Goal: Information Seeking & Learning: Find specific fact

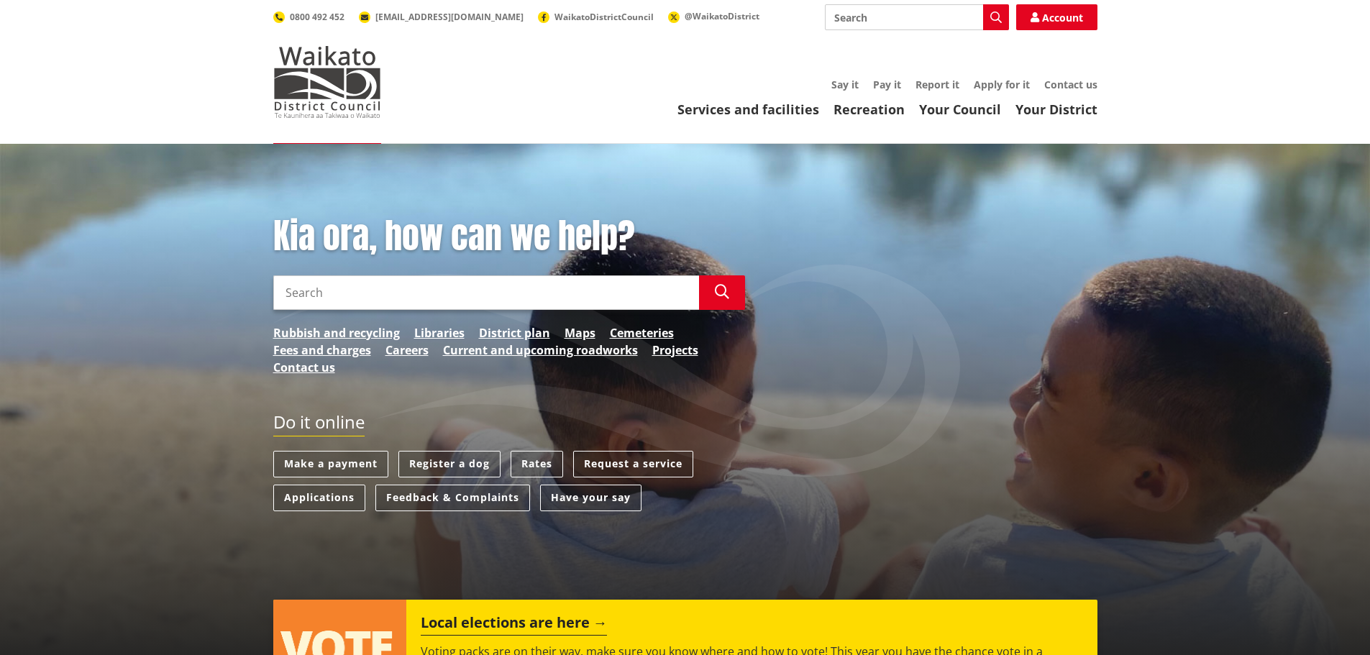
click at [368, 294] on input "Search" at bounding box center [486, 293] width 426 height 35
paste input "[STREET_ADDRESS]"
type input "[STREET_ADDRESS]"
click at [732, 290] on button "Search" at bounding box center [722, 293] width 46 height 35
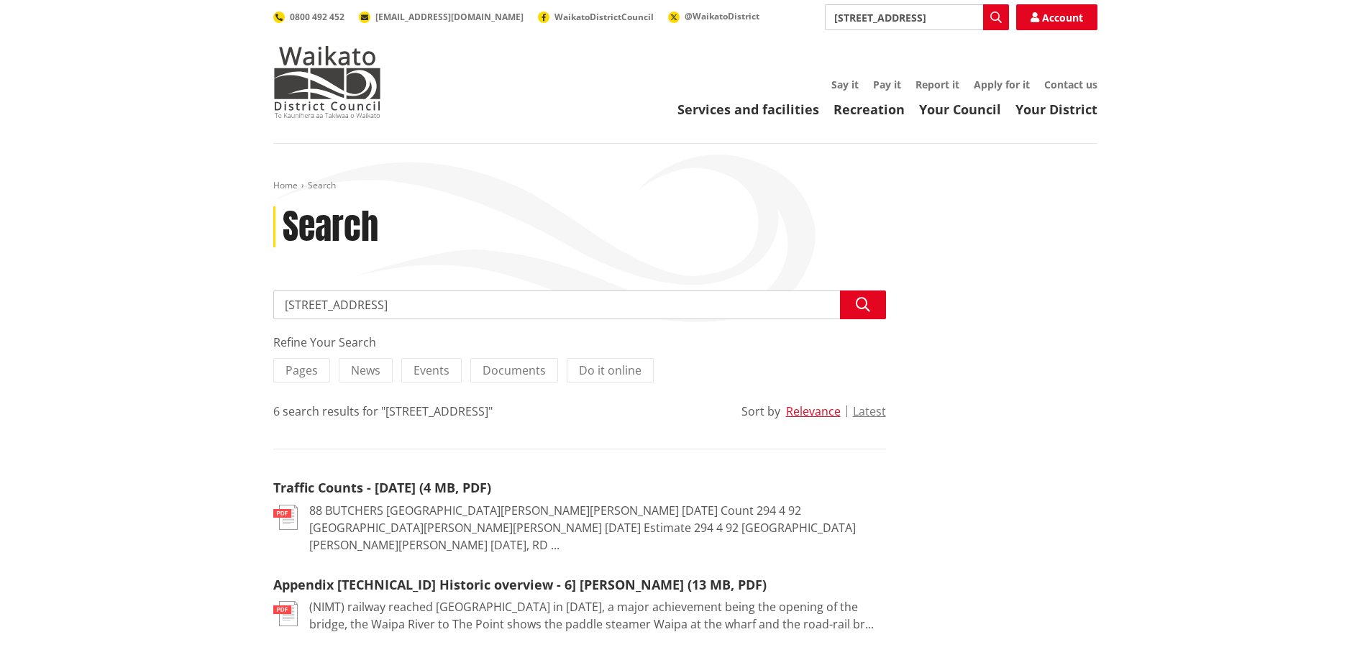
drag, startPoint x: 140, startPoint y: 235, endPoint x: 0, endPoint y: 189, distance: 147.6
click at [0, 188] on div "Home Search Search Search [STREET_ADDRESS] Search Refine Your Search Pages News…" at bounding box center [685, 589] width 1370 height 891
type input "t"
type input "[PERSON_NAME]"
click at [868, 298] on icon "button" at bounding box center [863, 305] width 14 height 14
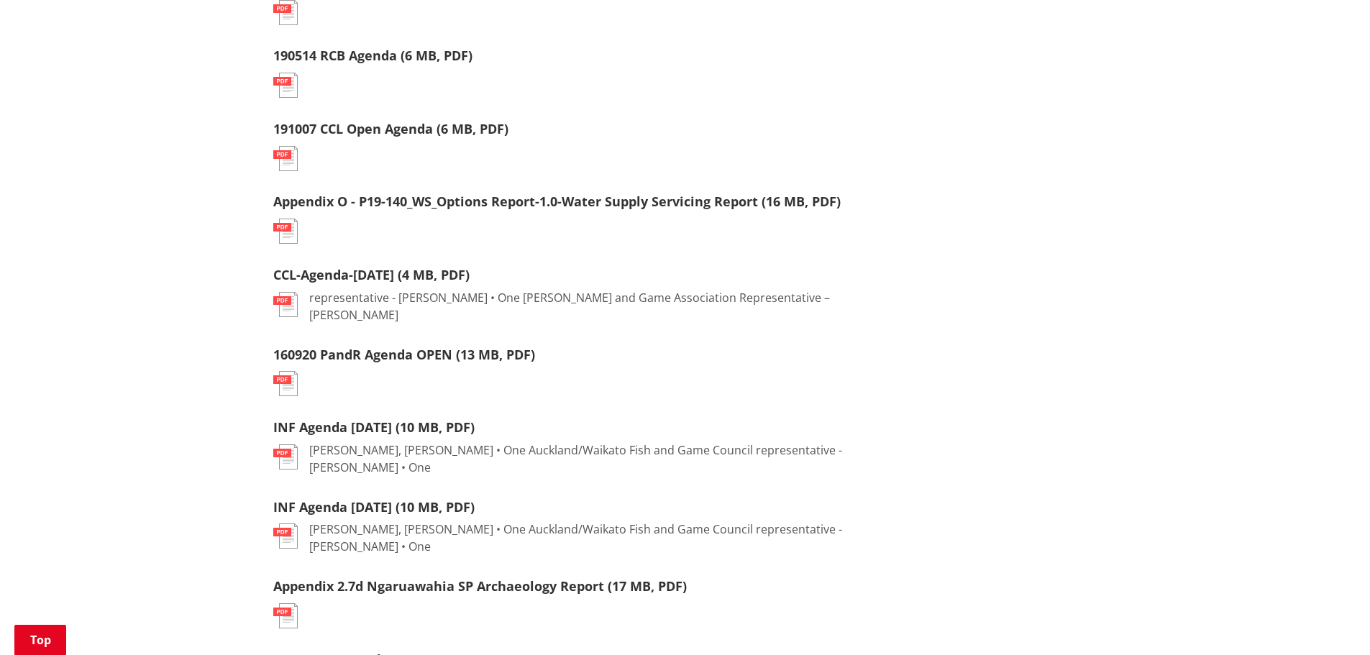
scroll to position [1295, 0]
